Goal: Use online tool/utility

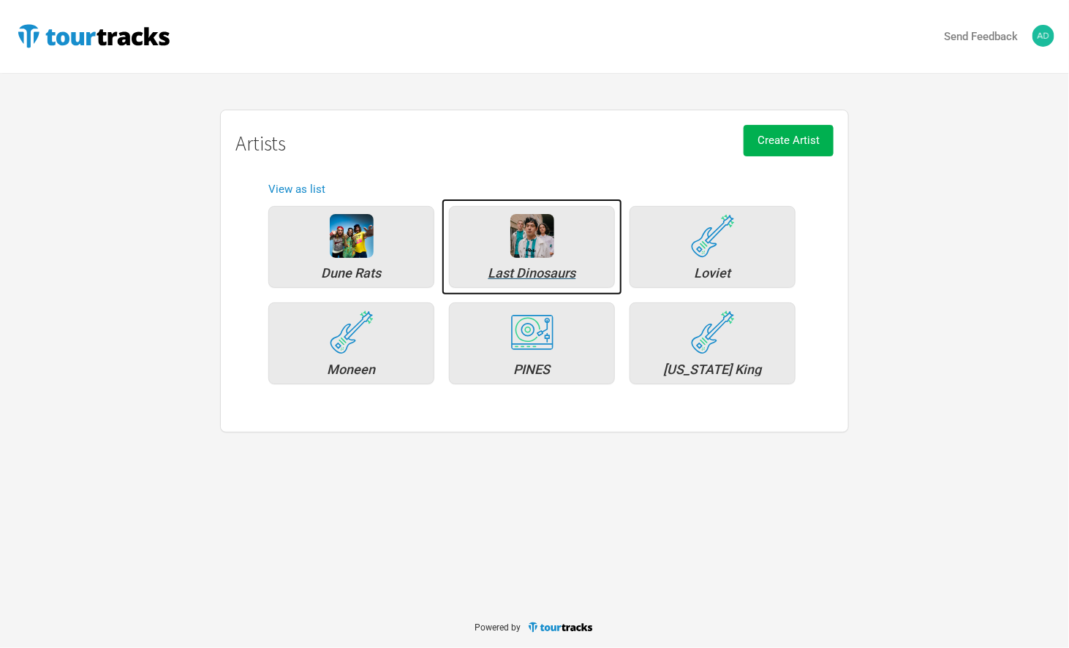
click at [532, 276] on div "Last Dinosaurs" at bounding box center [532, 273] width 150 height 13
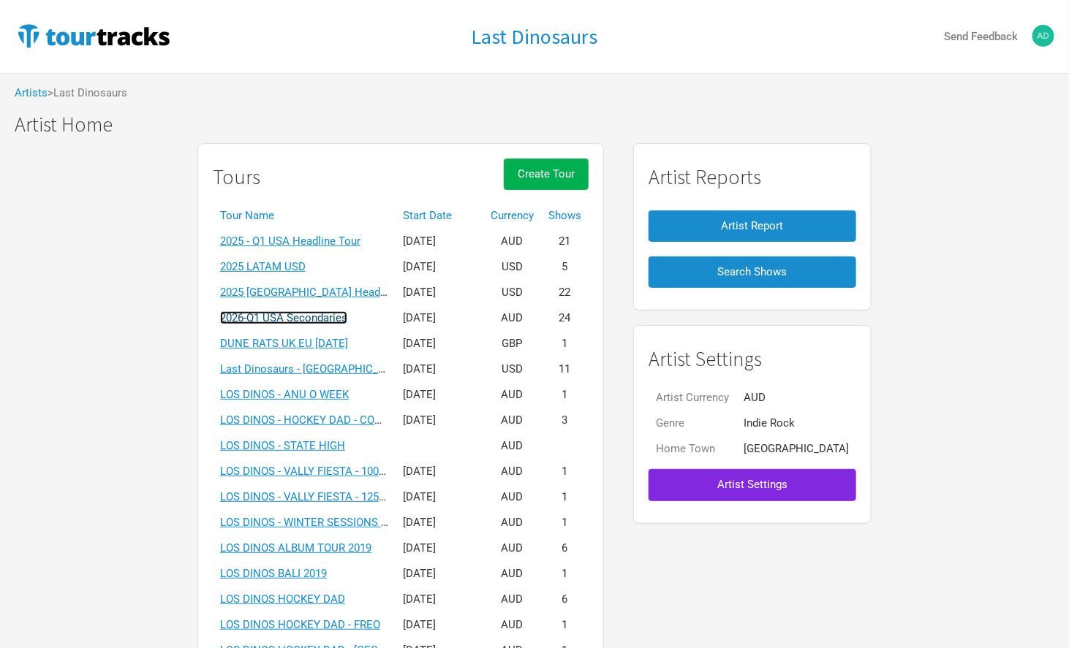
click at [325, 317] on link "2026-Q1 USA Secondaries" at bounding box center [283, 317] width 127 height 13
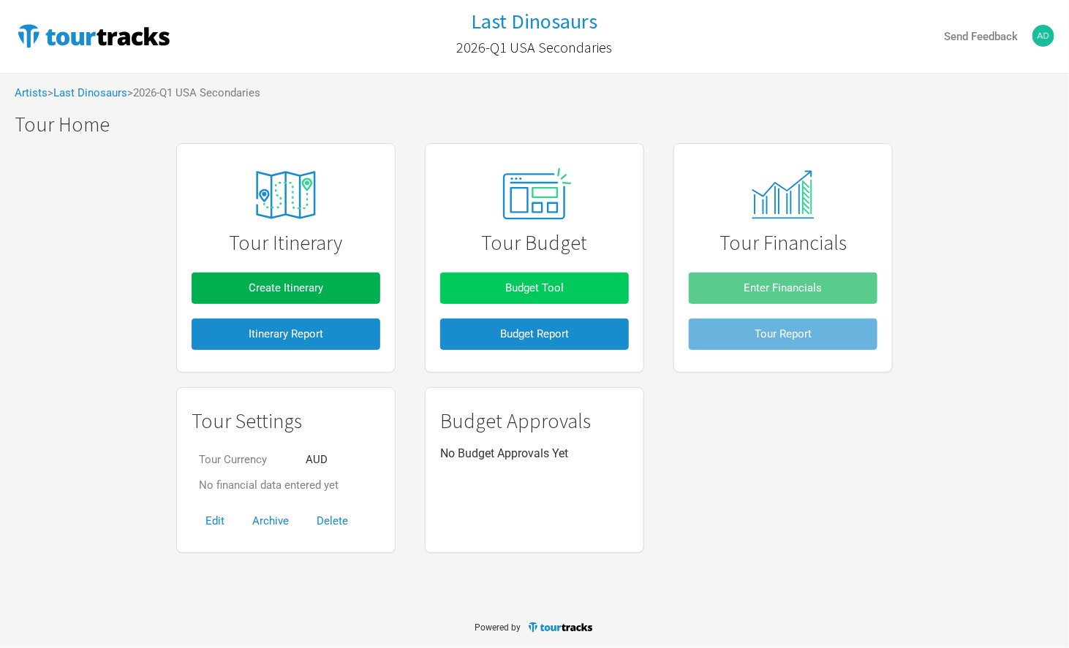
click at [551, 287] on span "Budget Tool" at bounding box center [534, 287] width 58 height 13
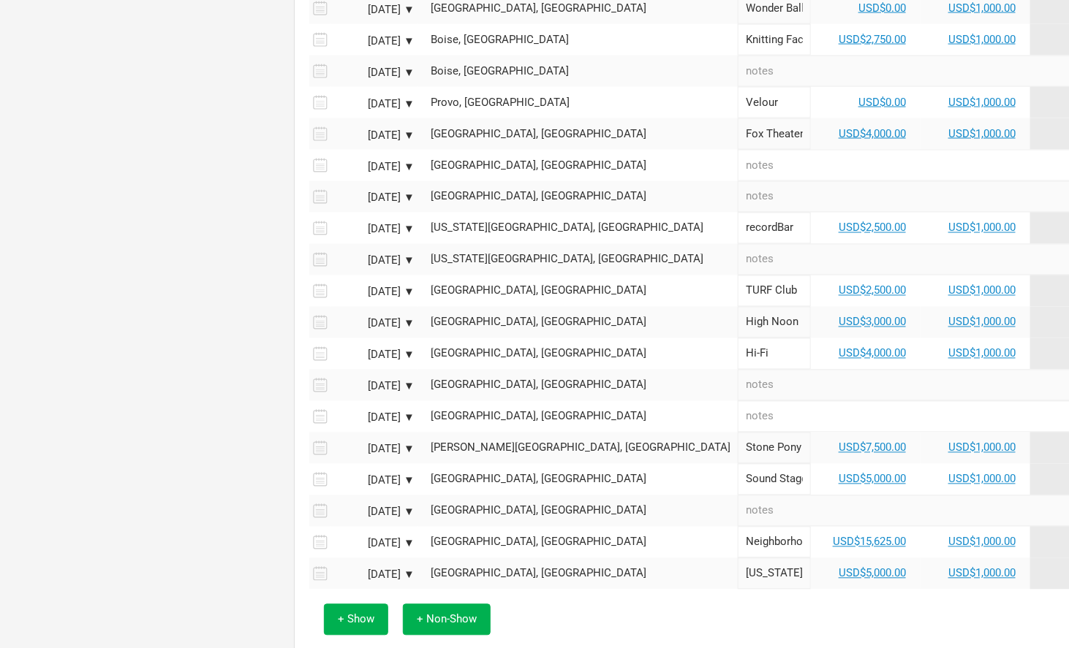
scroll to position [885, 0]
